Goal: Information Seeking & Learning: Learn about a topic

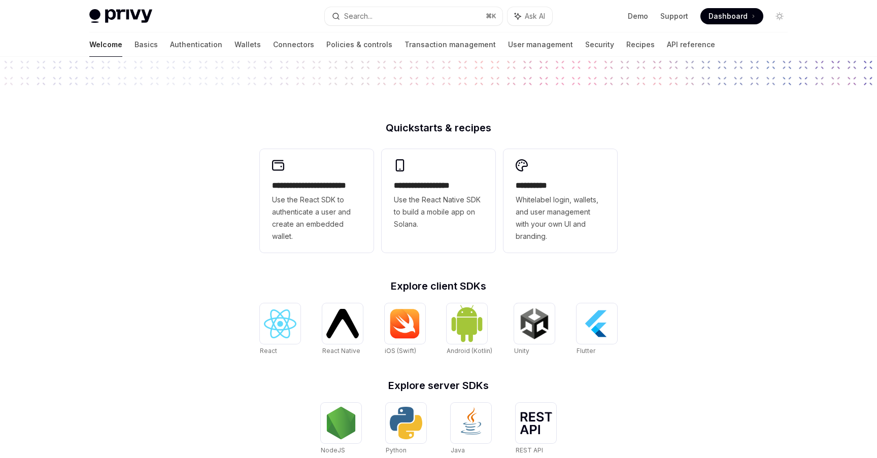
scroll to position [197, 0]
click at [465, 209] on span "Use the React Native SDK to build a mobile app on Solana." at bounding box center [438, 211] width 89 height 37
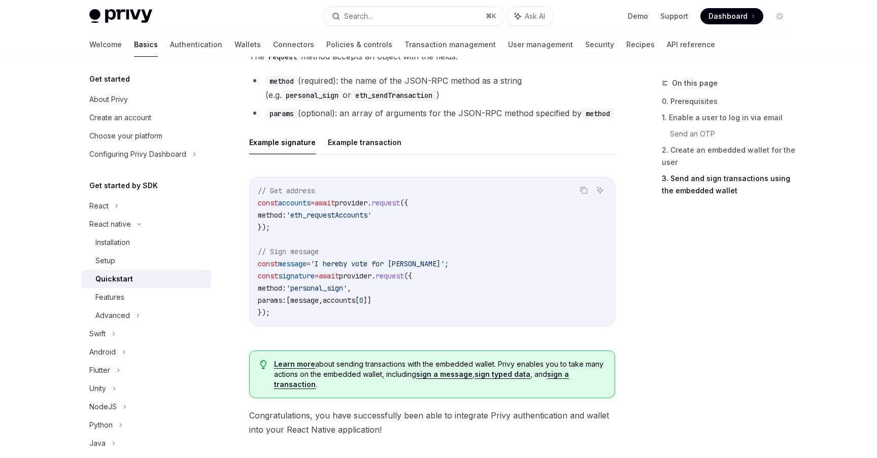
scroll to position [1398, 0]
click at [373, 145] on button "Example transaction" at bounding box center [365, 142] width 74 height 24
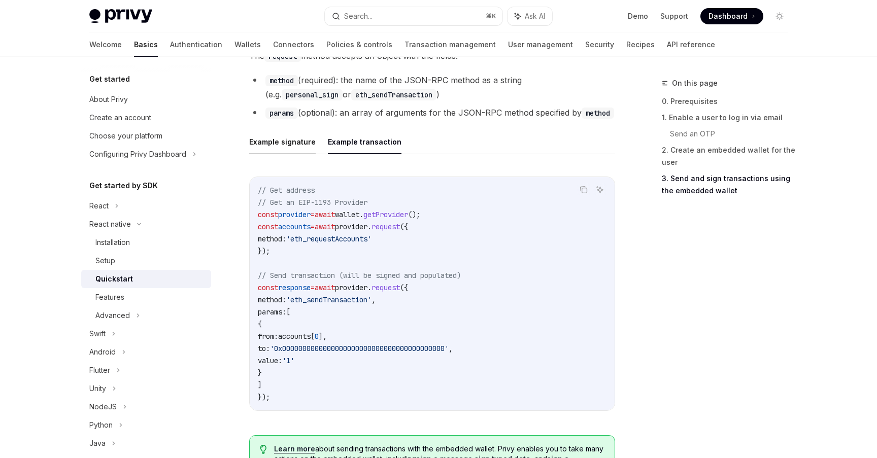
click at [307, 146] on button "Example signature" at bounding box center [282, 142] width 66 height 24
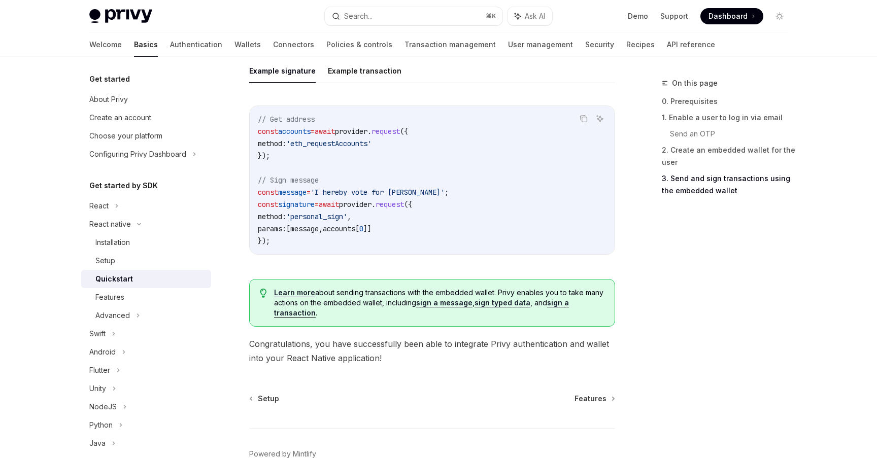
scroll to position [1527, 0]
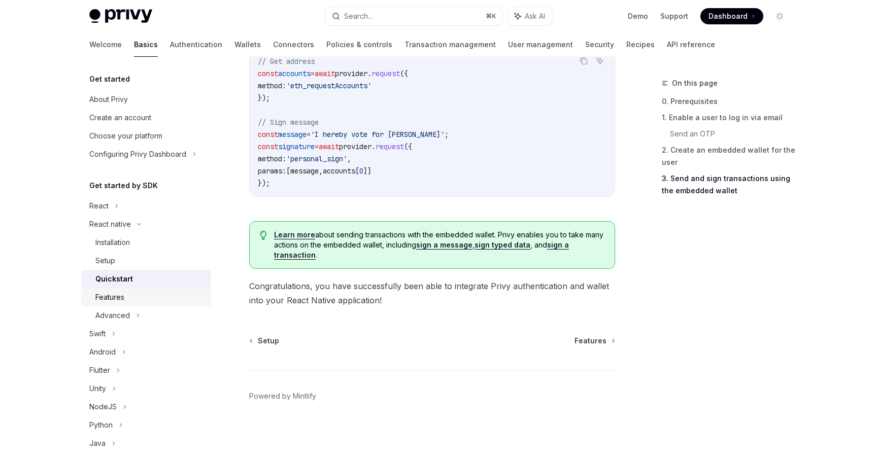
click at [165, 294] on div "Features" at bounding box center [150, 297] width 110 height 12
type textarea "*"
